Goal: Information Seeking & Learning: Learn about a topic

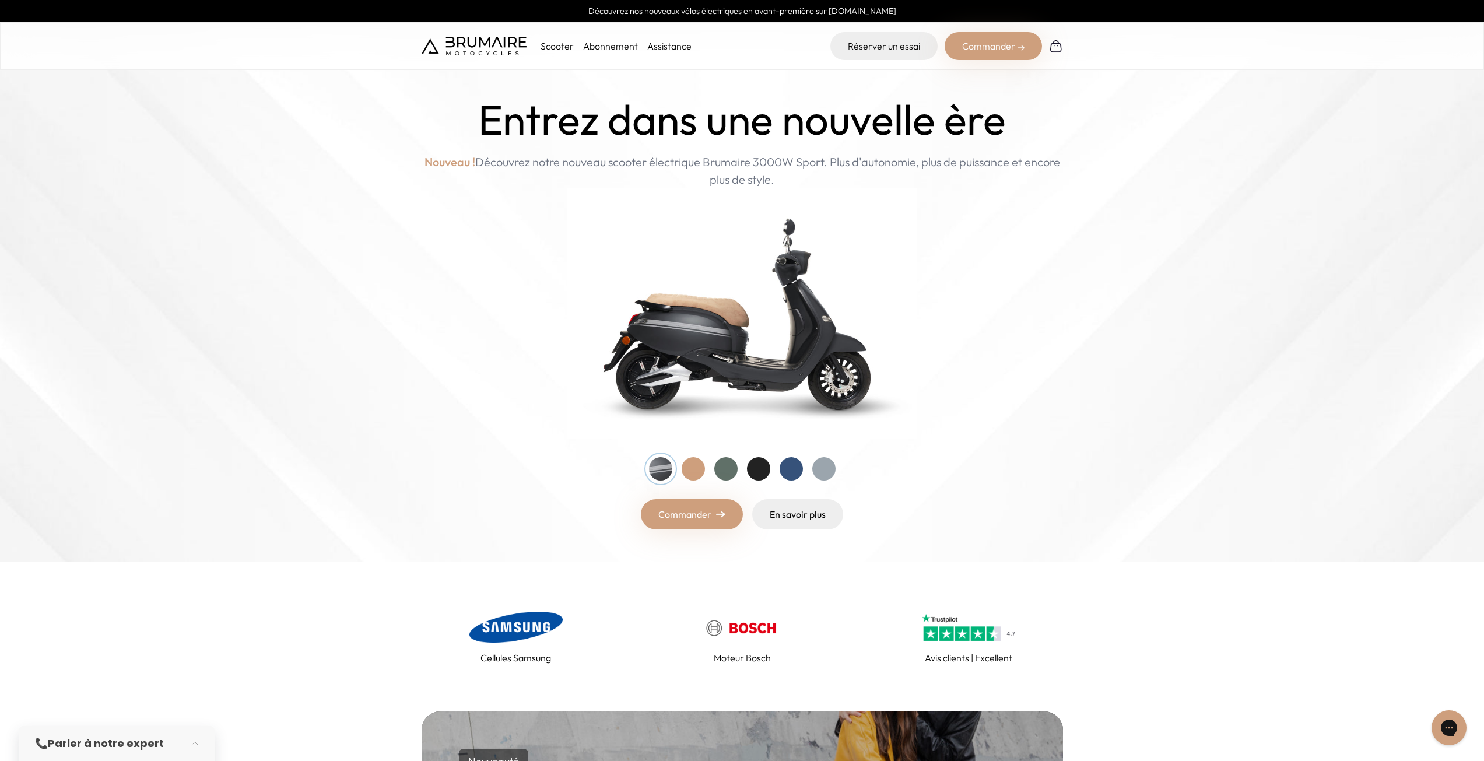
click at [691, 473] on div at bounding box center [692, 468] width 23 height 23
click at [689, 473] on div at bounding box center [692, 468] width 23 height 23
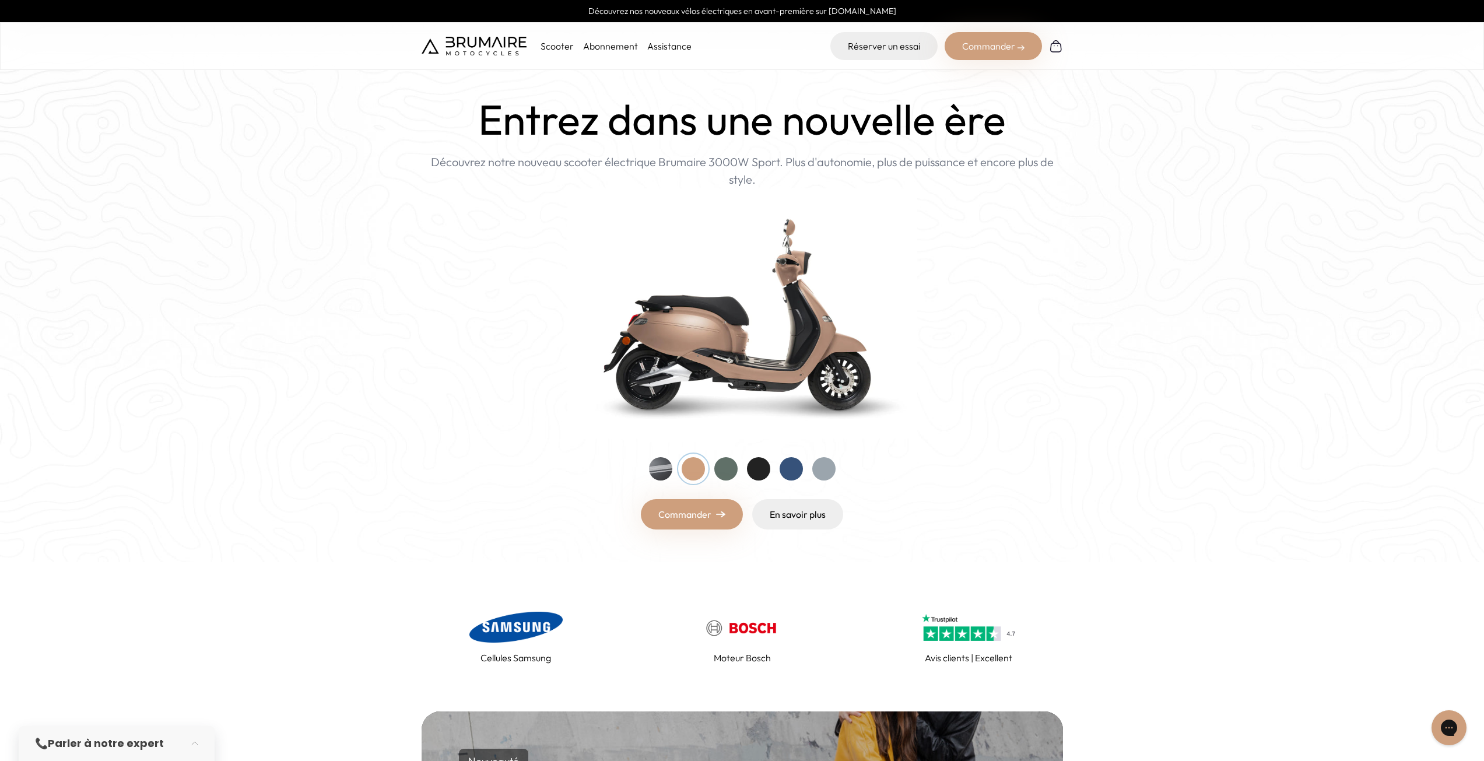
click at [729, 470] on div at bounding box center [725, 468] width 23 height 23
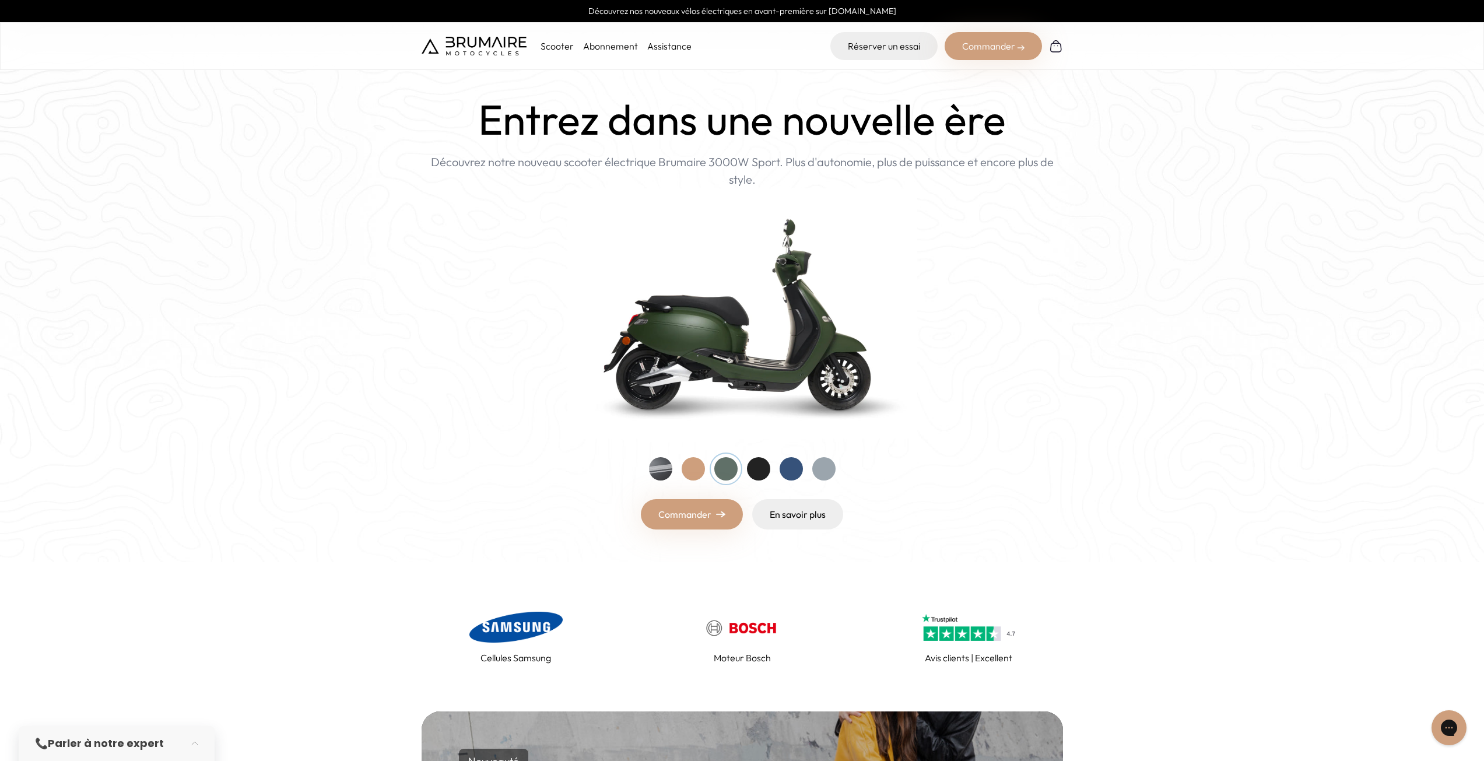
click at [760, 468] on div at bounding box center [758, 468] width 23 height 23
click at [790, 472] on div at bounding box center [790, 468] width 23 height 23
click at [830, 471] on div at bounding box center [823, 468] width 23 height 23
click at [652, 469] on div at bounding box center [660, 468] width 23 height 23
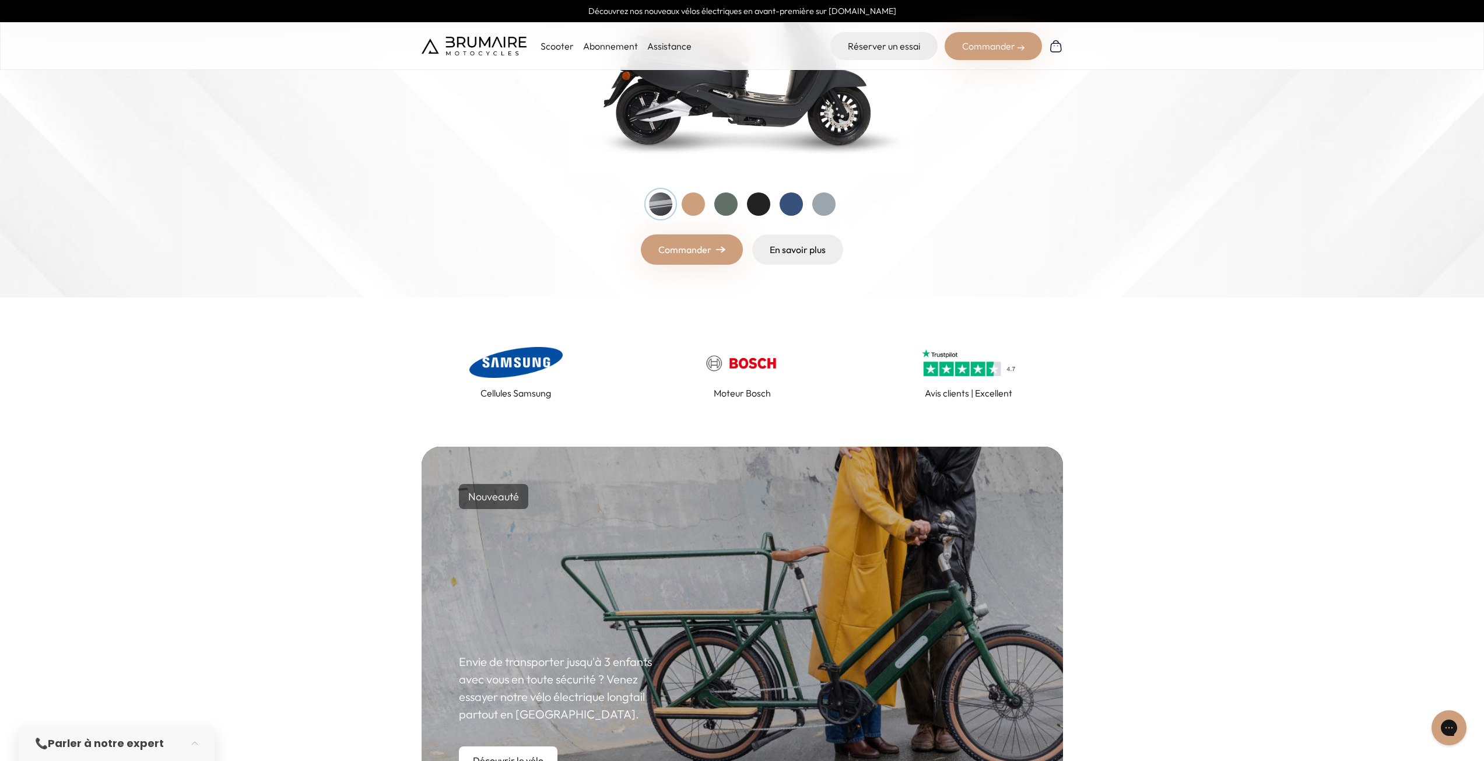
scroll to position [408, 0]
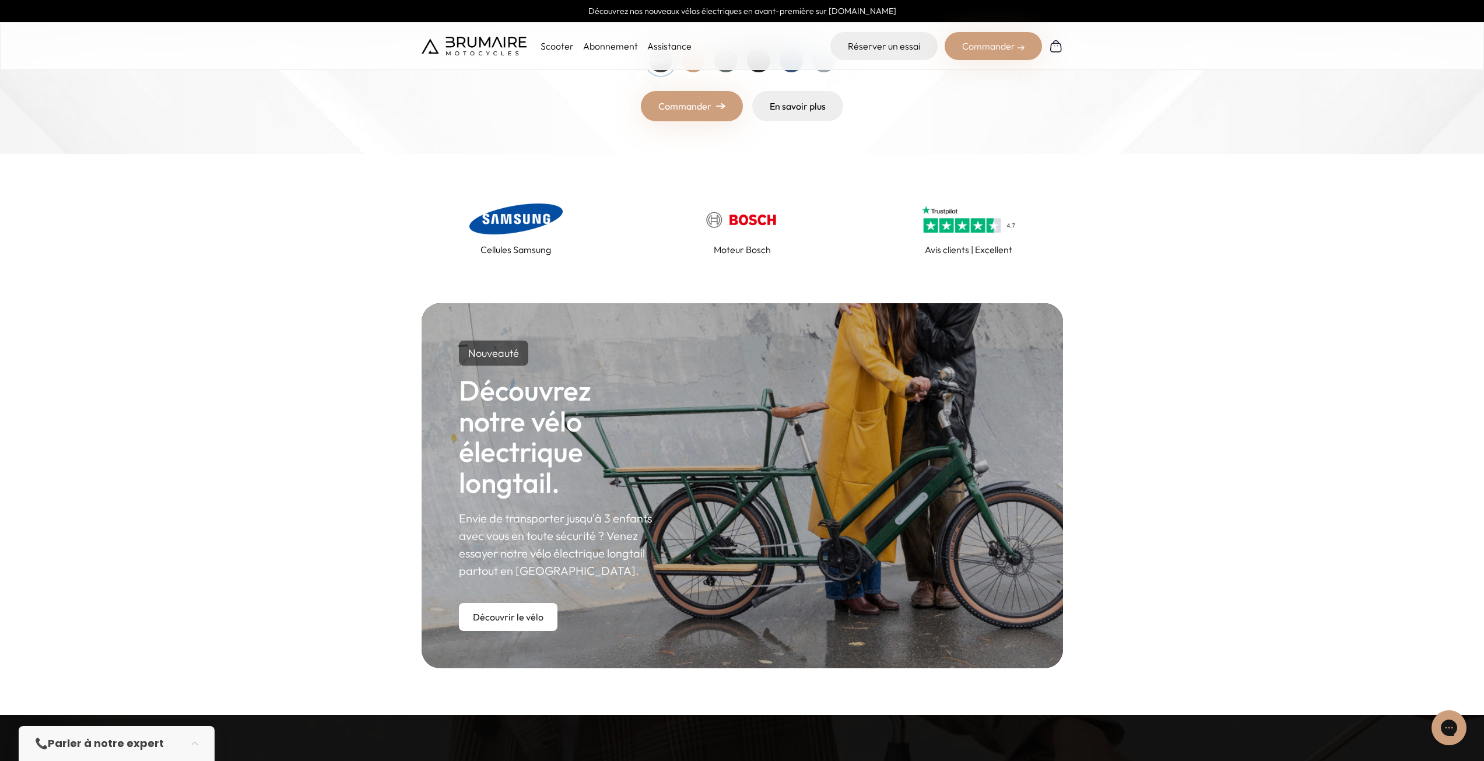
click at [529, 617] on link "Découvrir le vélo" at bounding box center [508, 617] width 99 height 28
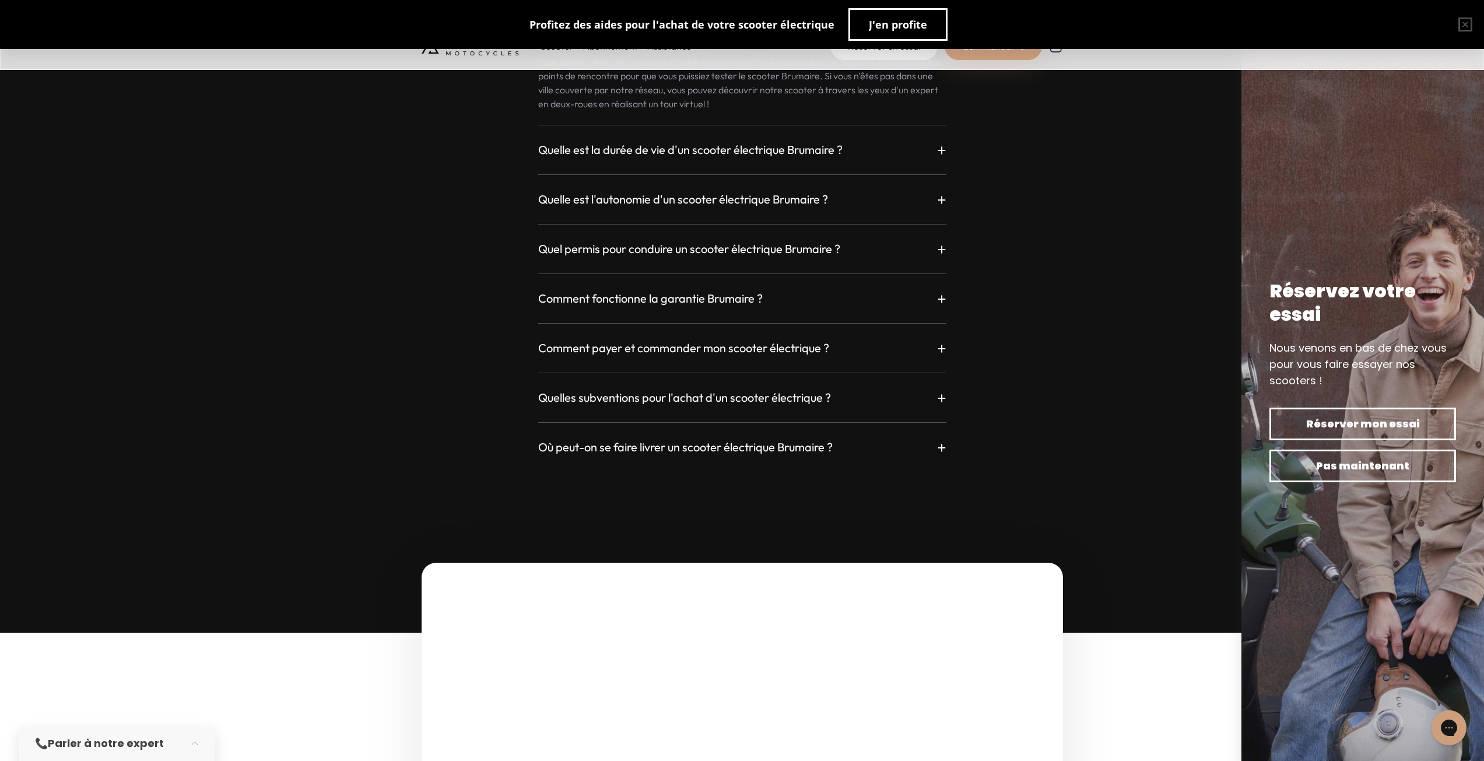
scroll to position [3265, 0]
click at [800, 163] on div "Où puis-je essayer mon Brumaire ? + Vous pouvez réserver un essai sur notre sit…" at bounding box center [741, 226] width 641 height 462
click at [801, 149] on h3 "Quelle est la durée de vie d'un scooter électrique Brumaire ?" at bounding box center [690, 149] width 304 height 16
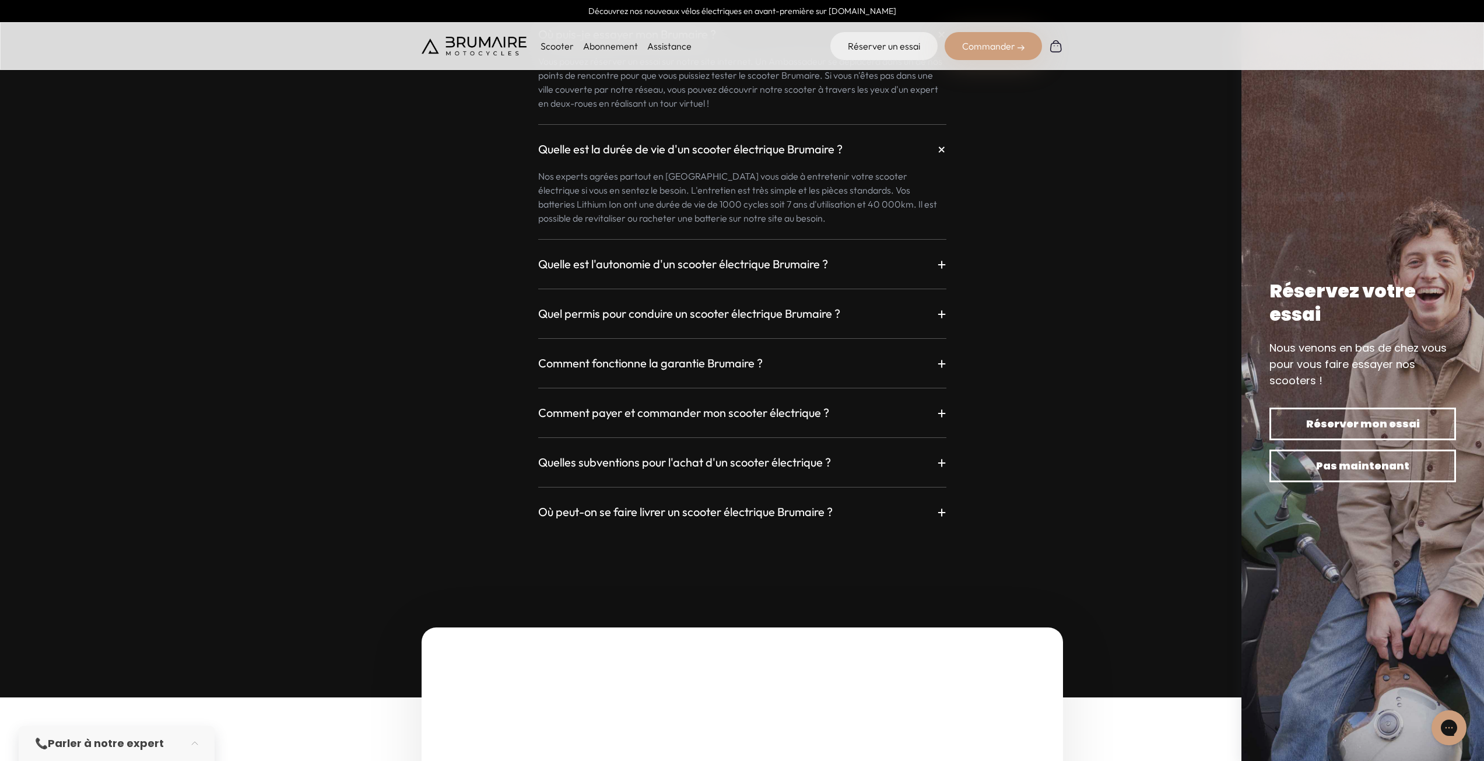
click at [822, 258] on h3 "Quelle est l'autonomie d'un scooter électrique Brumaire ?" at bounding box center [683, 264] width 290 height 16
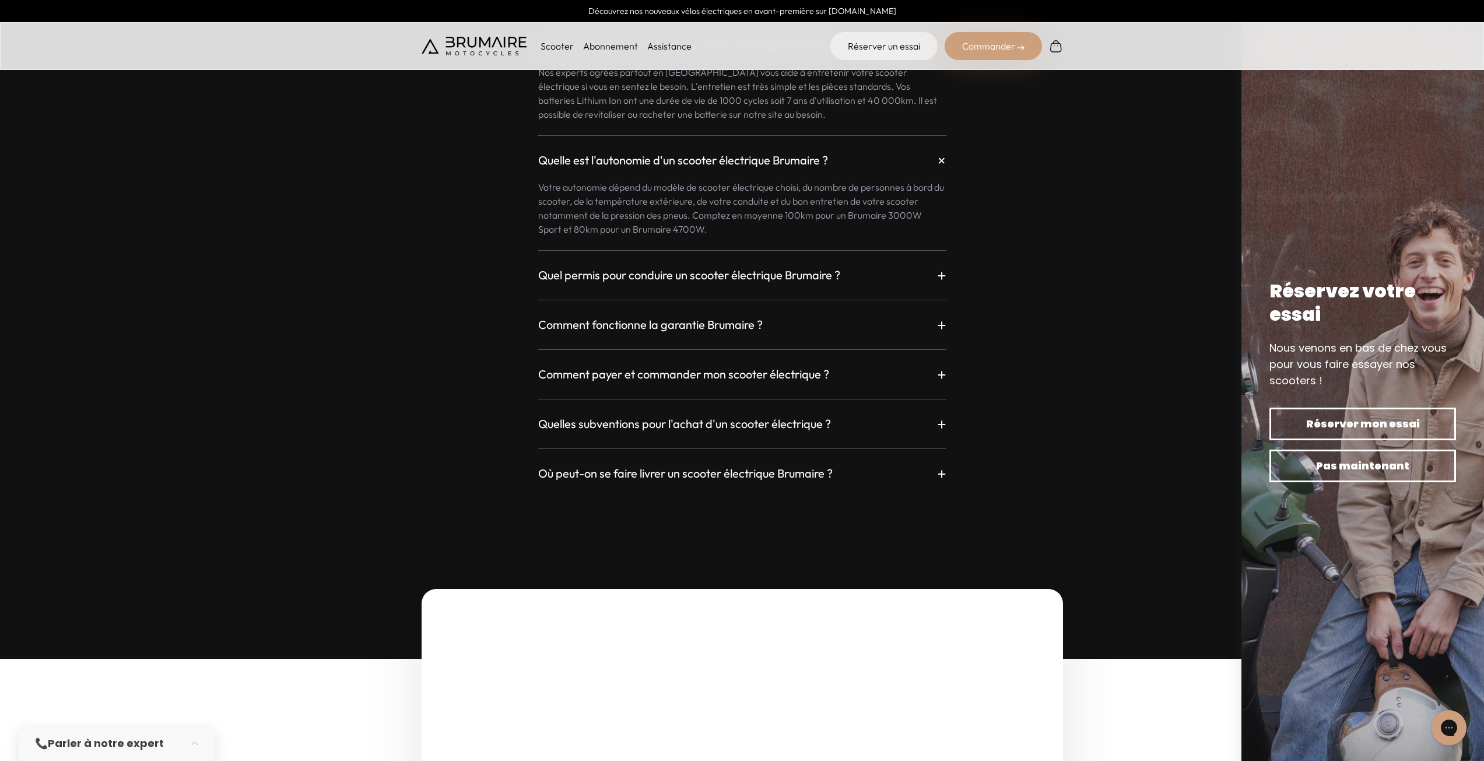
scroll to position [3440, 0]
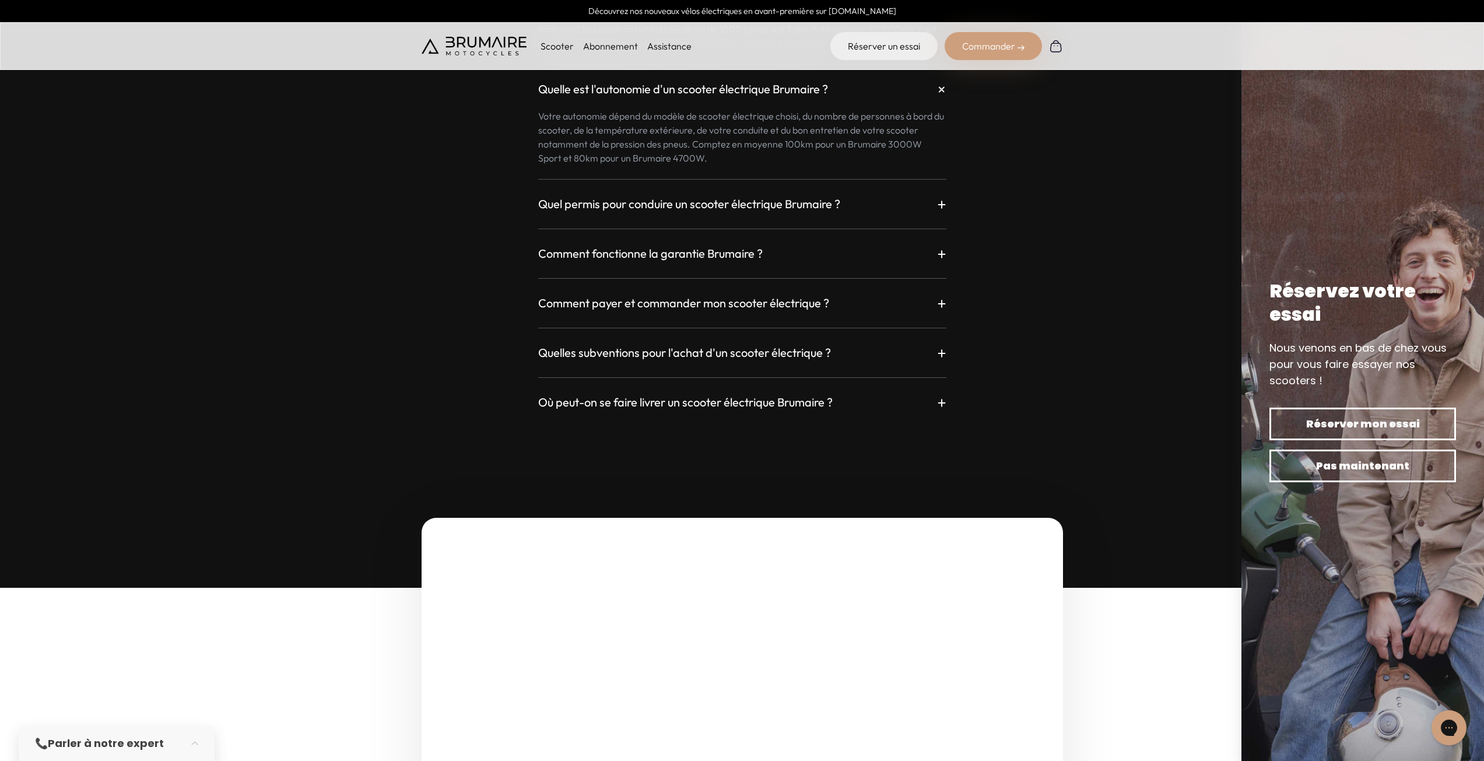
click at [835, 210] on h3 "Quel permis pour conduire un scooter électrique Brumaire ?" at bounding box center [689, 204] width 302 height 16
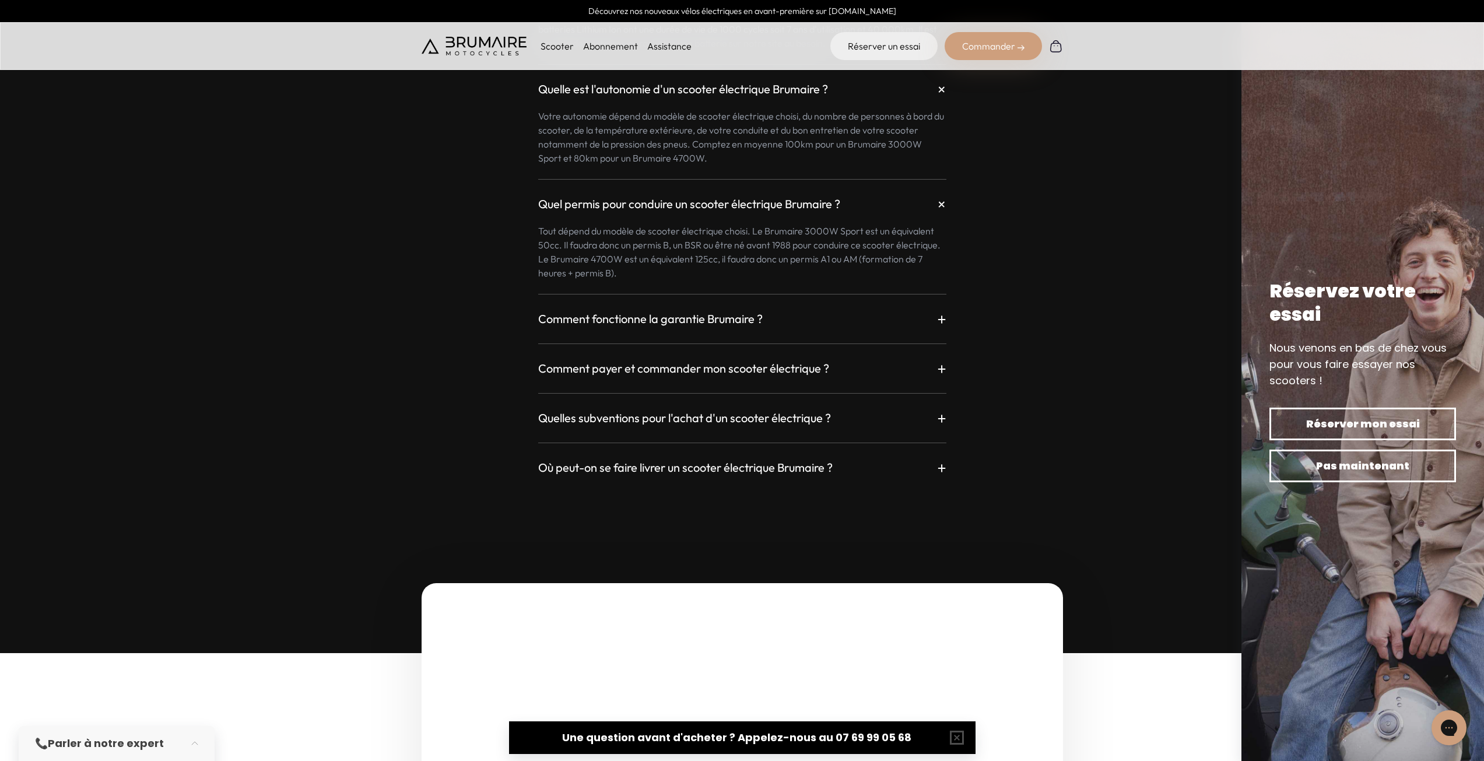
click at [697, 402] on div "Quelles subventions pour l'achat d'un scooter électrique ? + Jusqu'au 14/02/202…" at bounding box center [742, 411] width 408 height 36
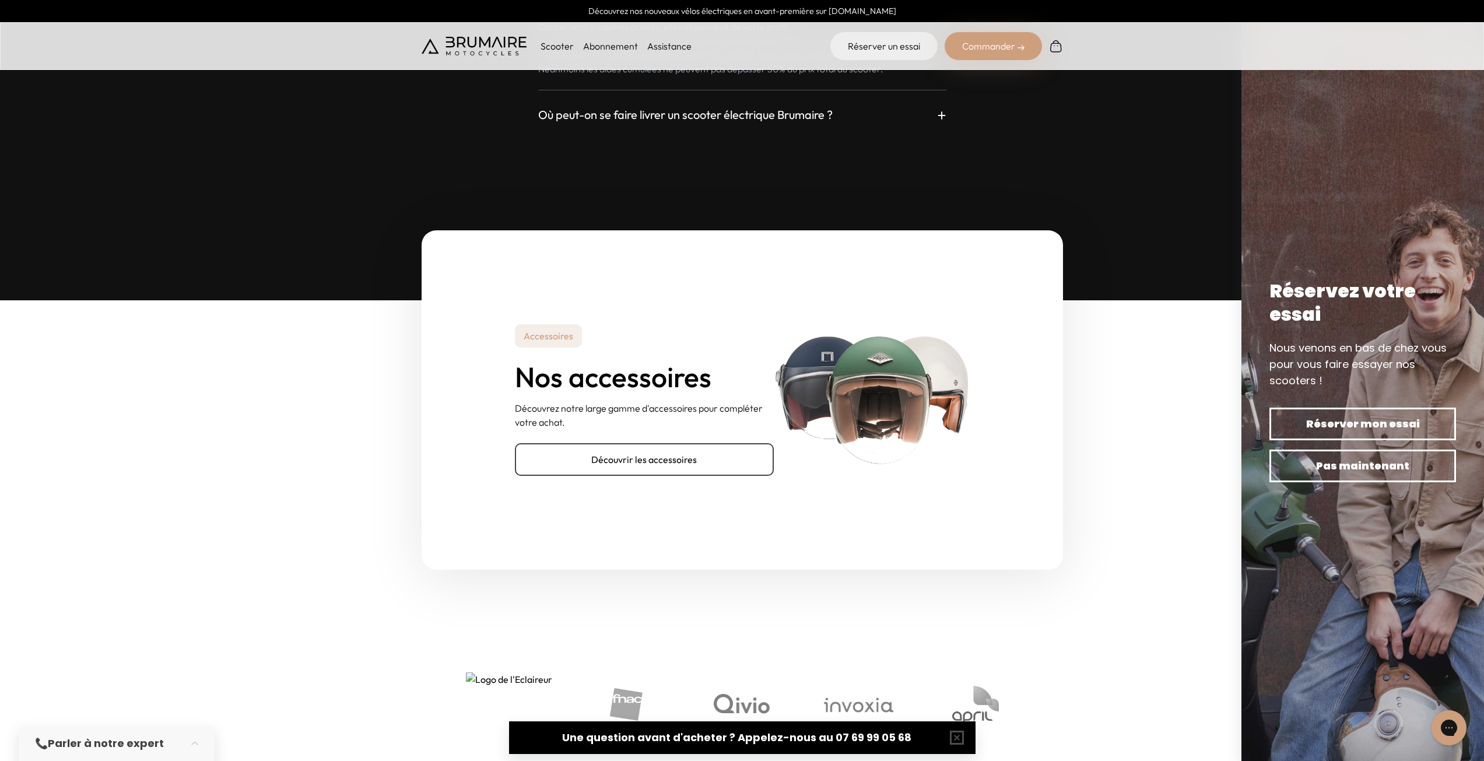
scroll to position [3906, 0]
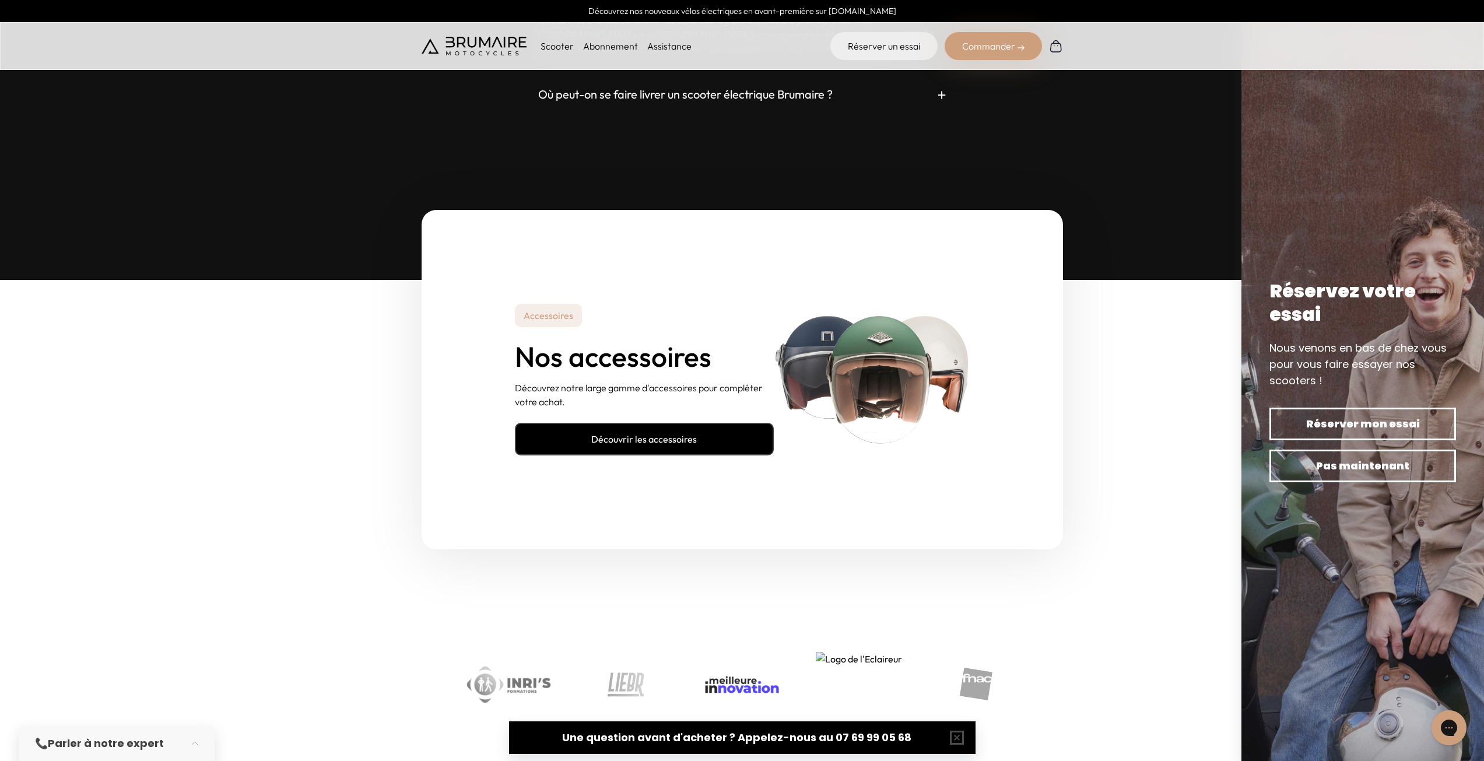
click at [693, 442] on link "Découvrir les accessoires" at bounding box center [644, 439] width 259 height 33
